Goal: Complete application form

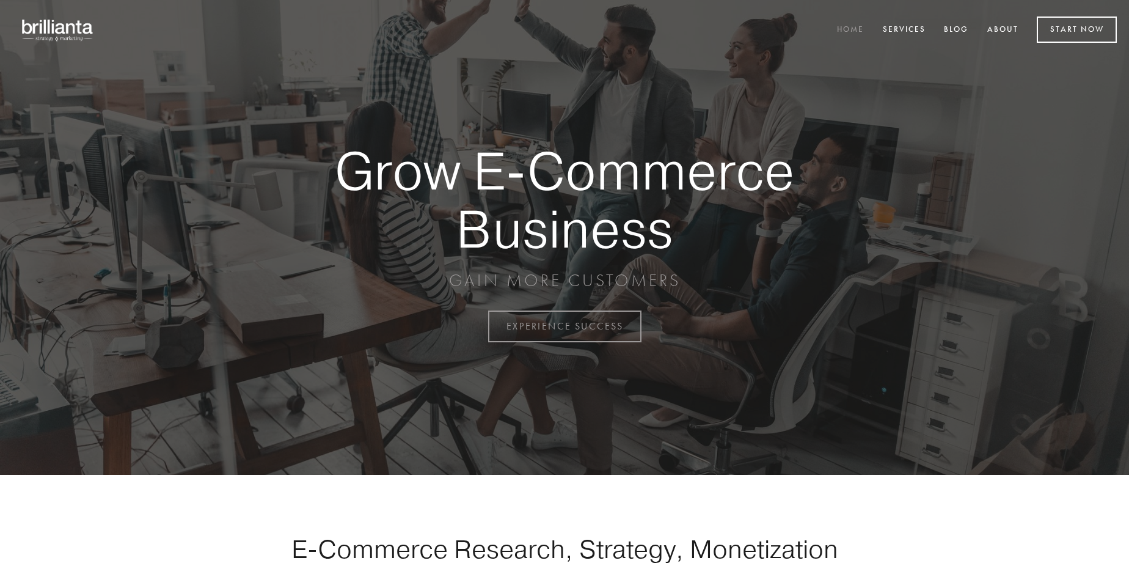
scroll to position [3204, 0]
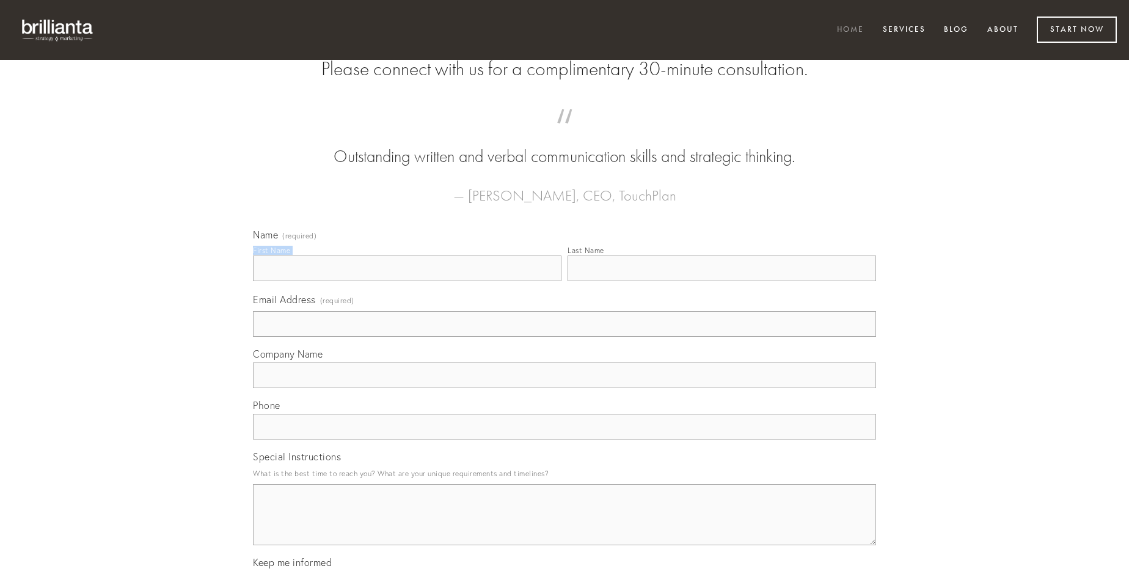
type input "[PERSON_NAME]"
click at [722, 281] on input "Last Name" at bounding box center [722, 268] width 309 height 26
type input "[PERSON_NAME]"
click at [565, 337] on input "Email Address (required)" at bounding box center [564, 324] width 623 height 26
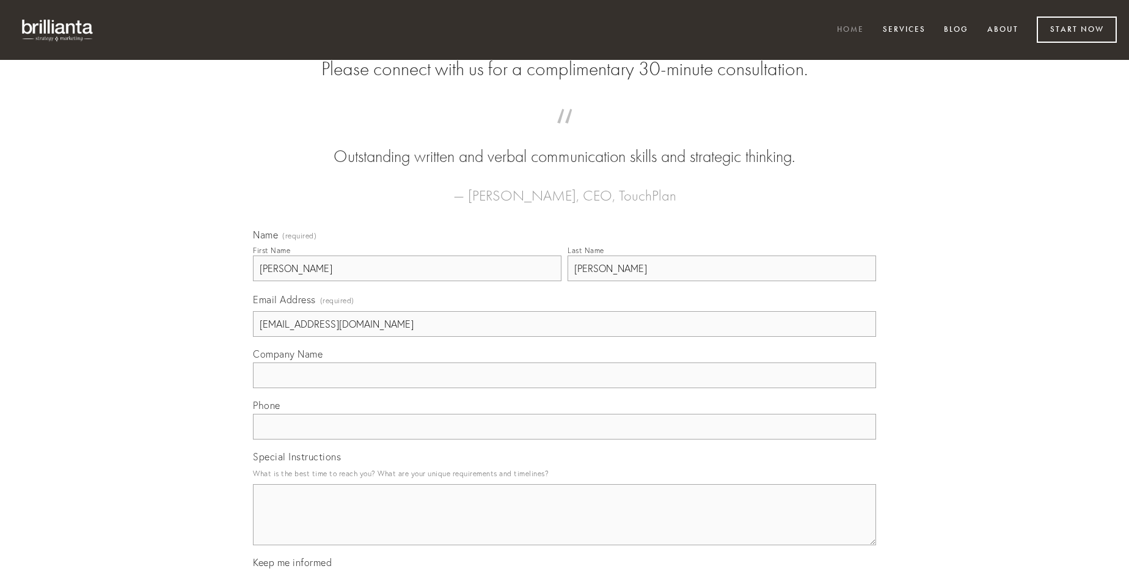
type input "[EMAIL_ADDRESS][DOMAIN_NAME]"
click at [565, 388] on input "Company Name" at bounding box center [564, 375] width 623 height 26
type input "viridis"
click at [565, 439] on input "text" at bounding box center [564, 427] width 623 height 26
click at [565, 526] on textarea "Special Instructions" at bounding box center [564, 514] width 623 height 61
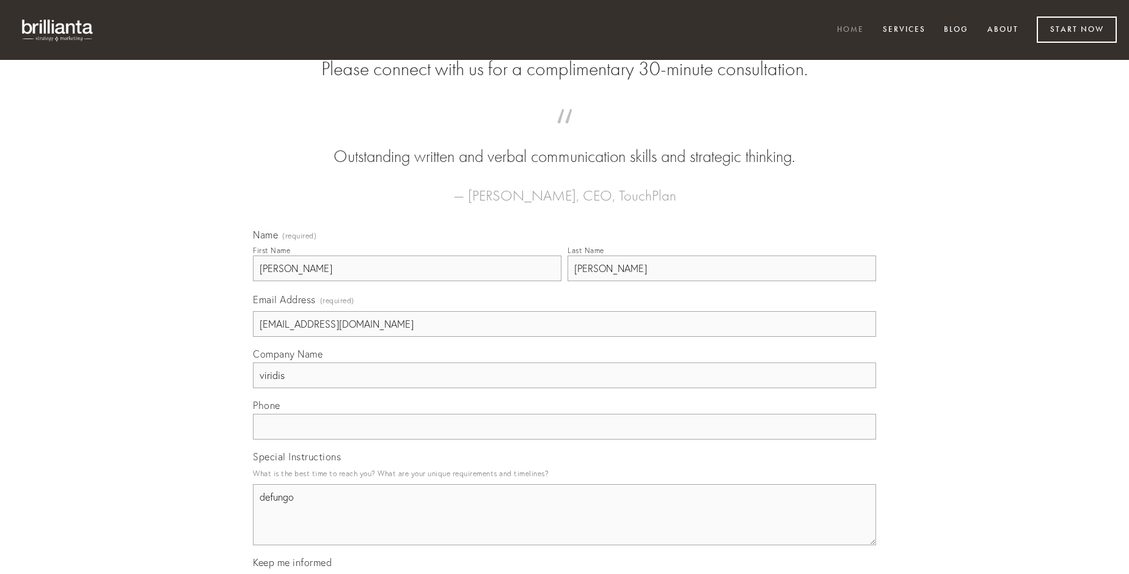
type textarea "defungo"
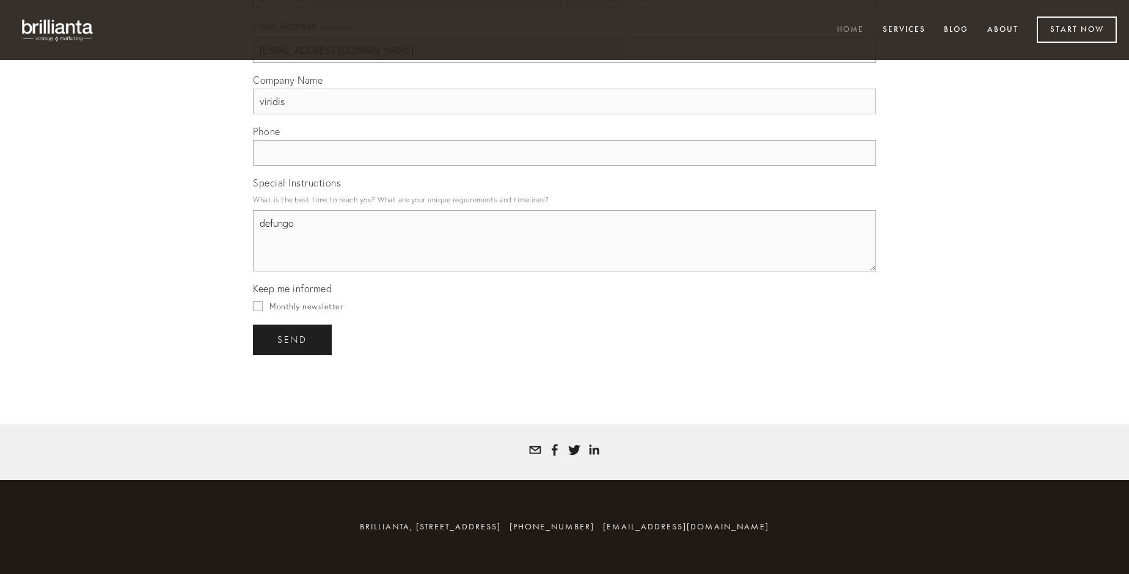
click at [293, 339] on span "send" at bounding box center [292, 339] width 30 height 11
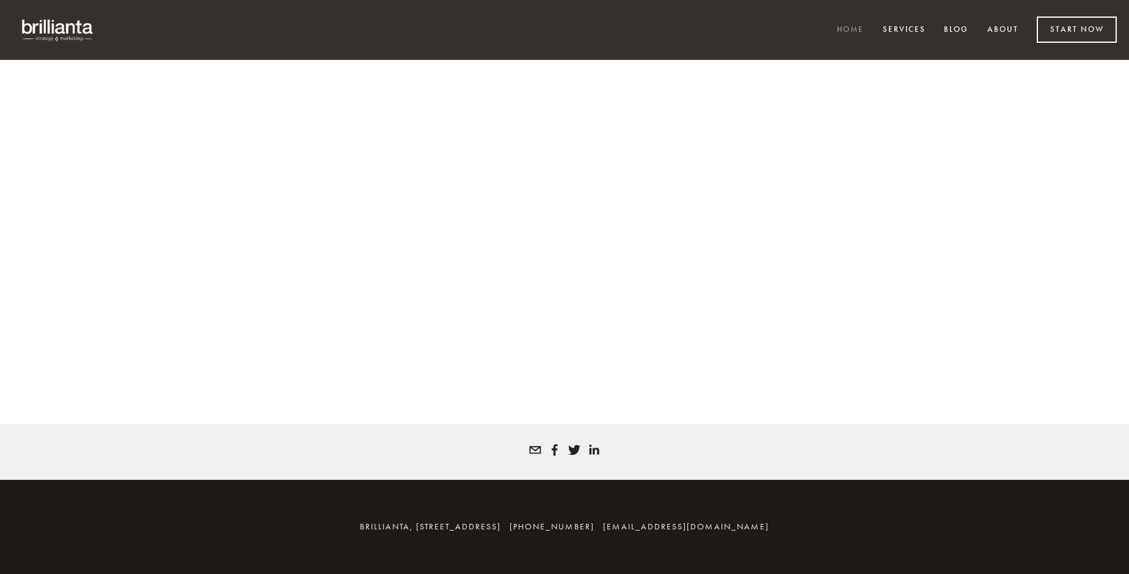
scroll to position [3187, 0]
